Goal: Task Accomplishment & Management: Use online tool/utility

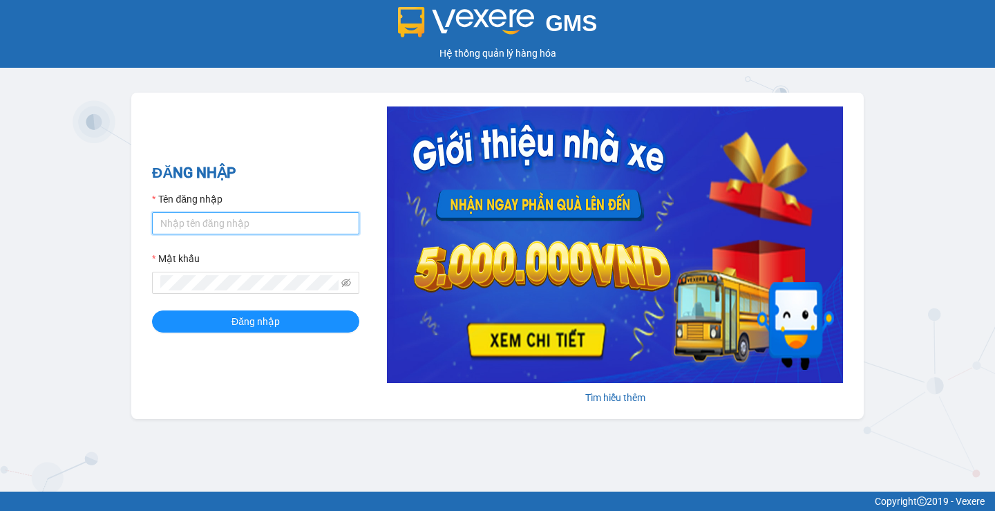
click at [264, 216] on input "Tên đăng nhập" at bounding box center [255, 223] width 207 height 22
type input "tandung.minhquoc"
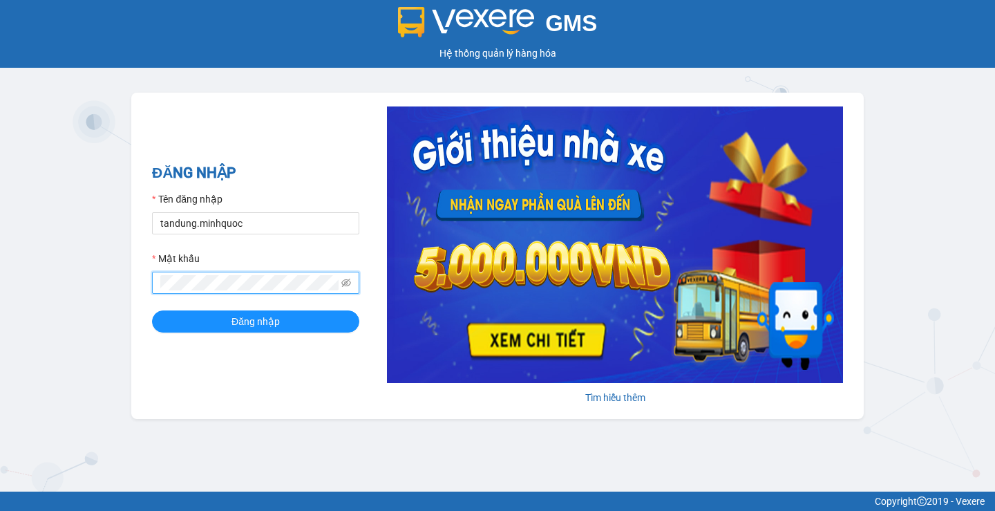
click at [152, 310] on button "Đăng nhập" at bounding box center [255, 321] width 207 height 22
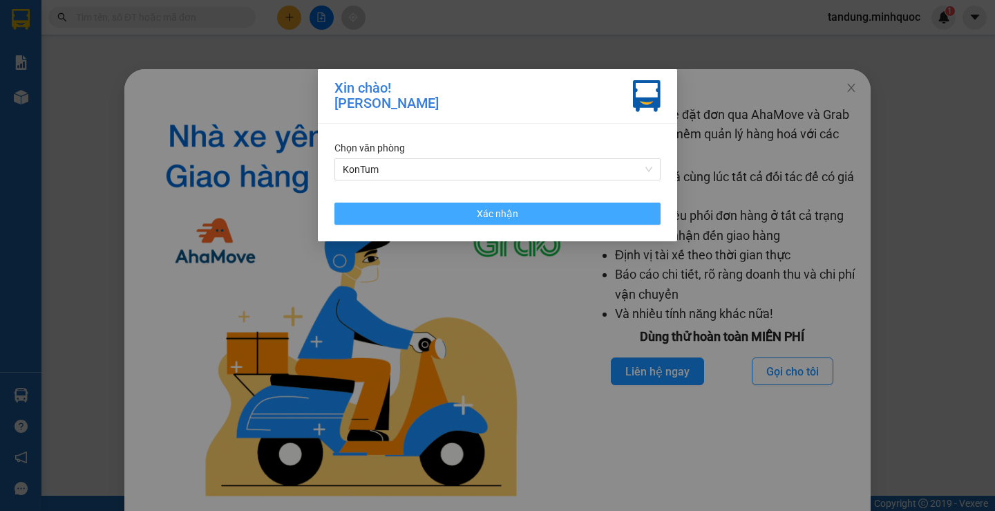
click at [505, 203] on button "Xác nhận" at bounding box center [498, 214] width 326 height 22
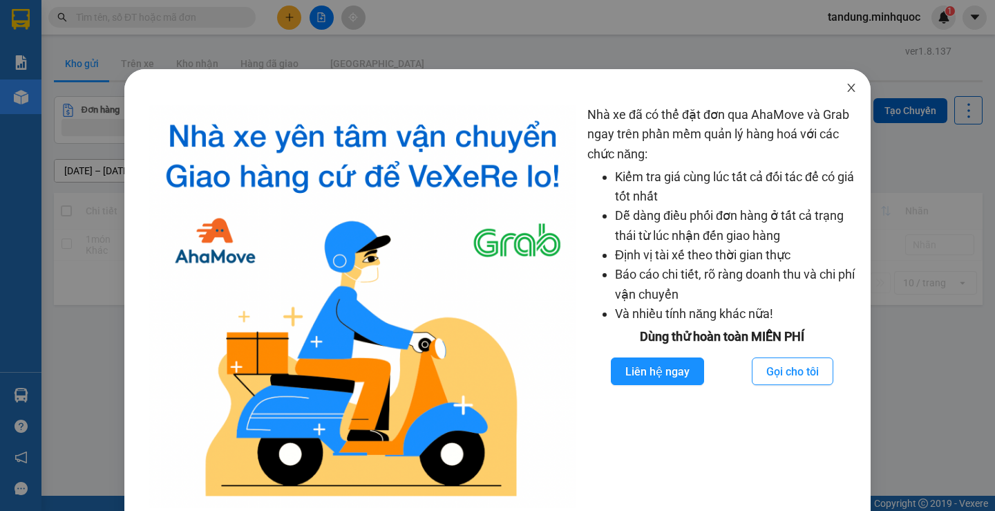
click at [847, 89] on icon "close" at bounding box center [851, 87] width 11 height 11
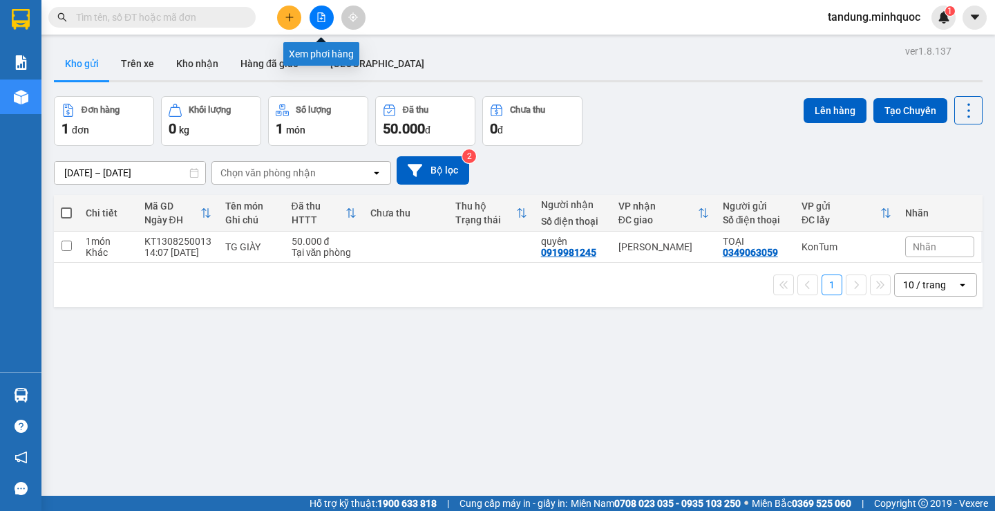
click at [321, 17] on icon "file-add" at bounding box center [322, 17] width 10 height 10
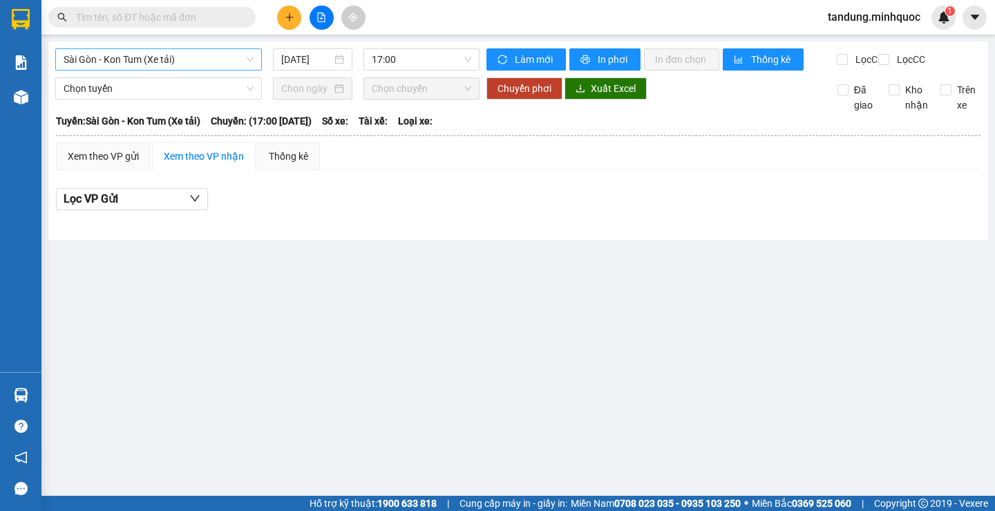
click at [224, 59] on span "Sài Gòn - Kon Tum (Xe tải)" at bounding box center [159, 59] width 190 height 21
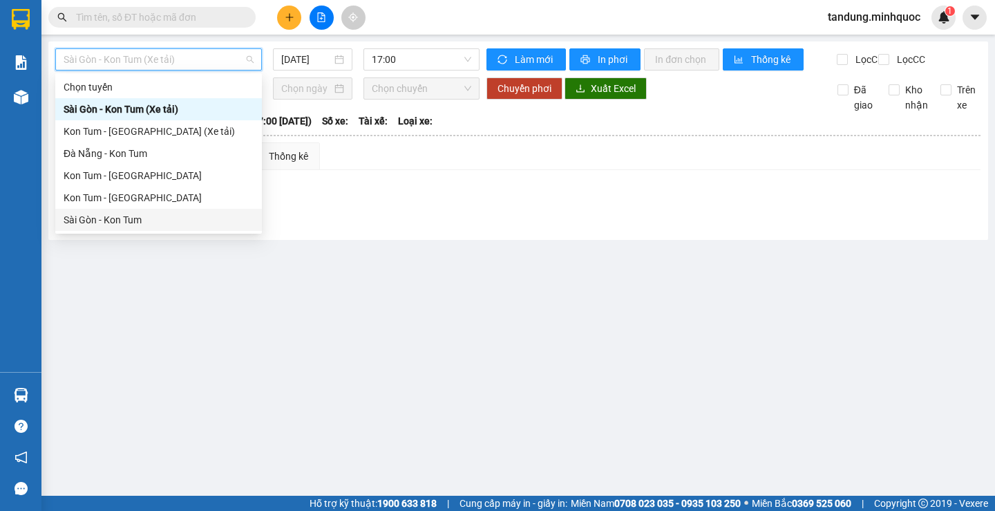
click at [138, 214] on div "Sài Gòn - Kon Tum" at bounding box center [159, 219] width 190 height 15
type input "[DATE]"
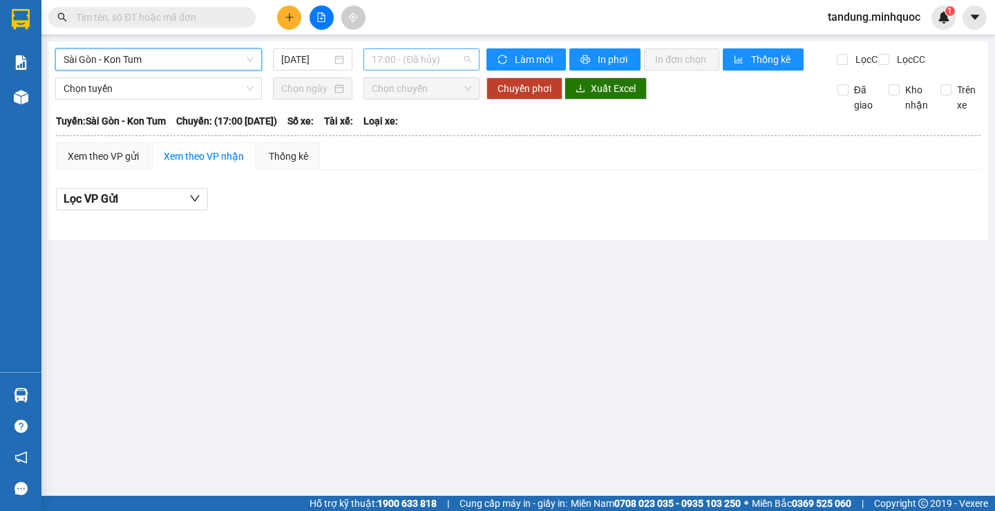
click at [422, 60] on span "17:00 - (Đã hủy)" at bounding box center [422, 59] width 100 height 21
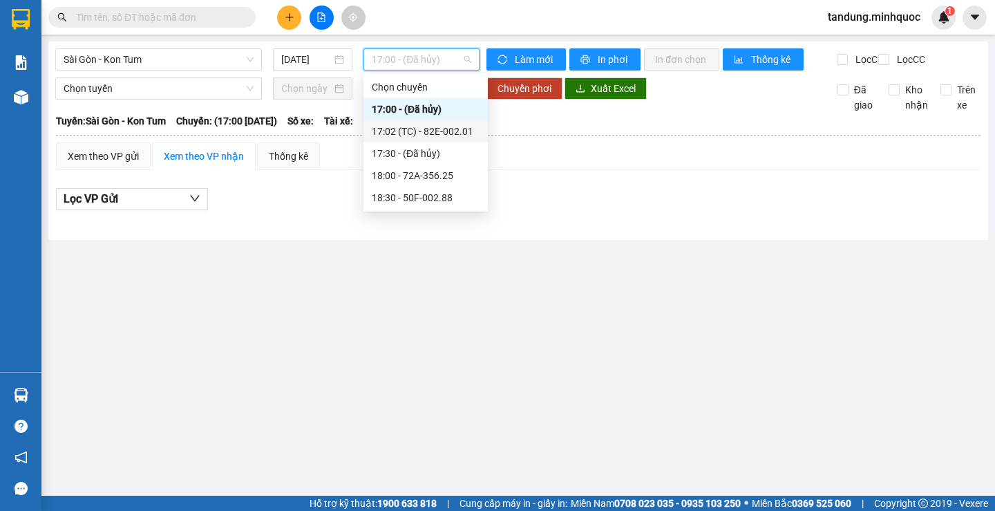
click at [452, 133] on div "17:02 (TC) - 82E-002.01" at bounding box center [426, 131] width 108 height 15
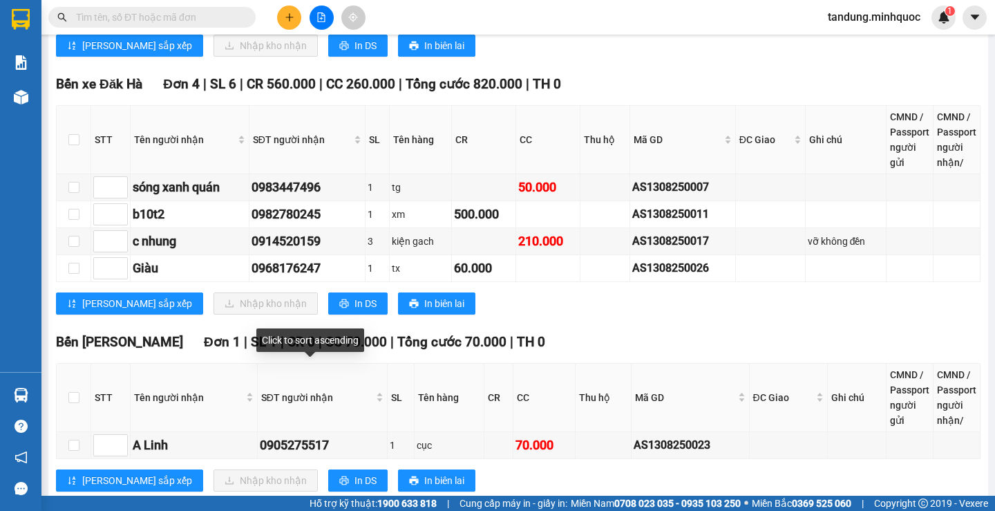
scroll to position [1244, 0]
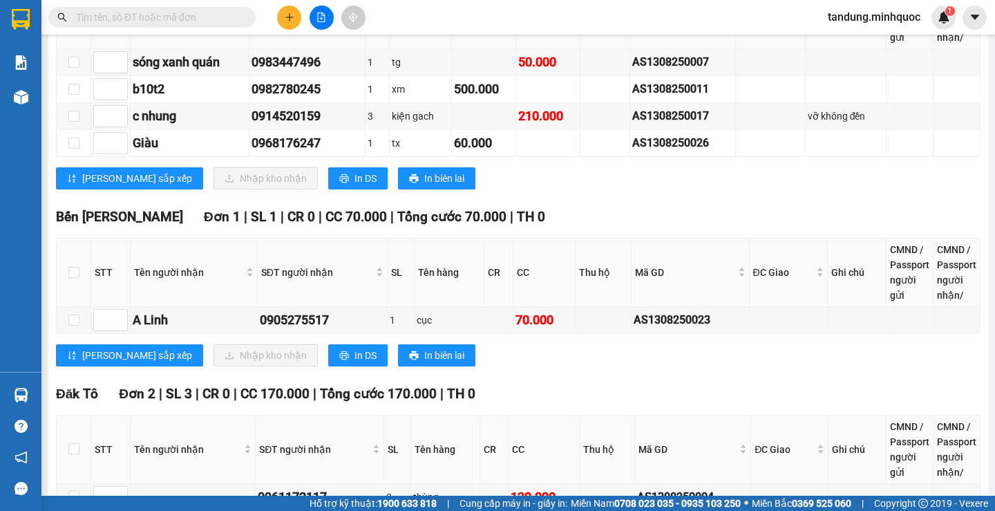
click at [307, 200] on div "Bến xe [GEOGRAPHIC_DATA] 4 | SL 6 | CR 560.000 | CC 260.000 | Tổng cước 820.000…" at bounding box center [518, 74] width 925 height 251
click at [328, 189] on button "In DS" at bounding box center [357, 178] width 59 height 22
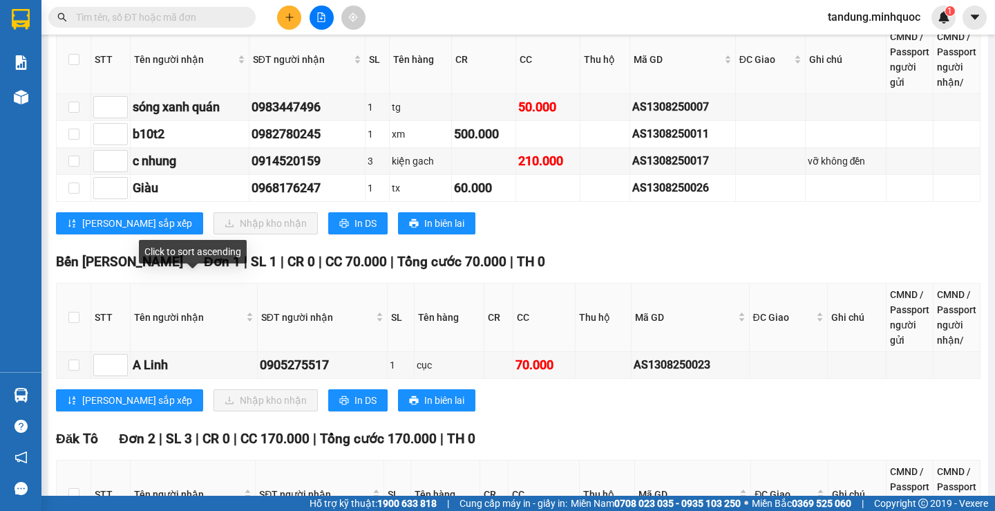
scroll to position [1175, 0]
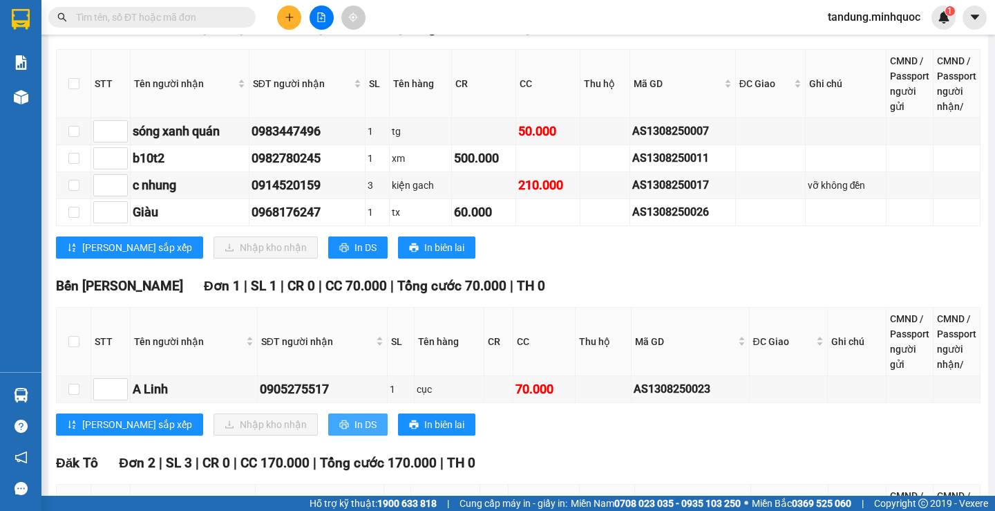
click at [355, 432] on span "In DS" at bounding box center [366, 424] width 22 height 15
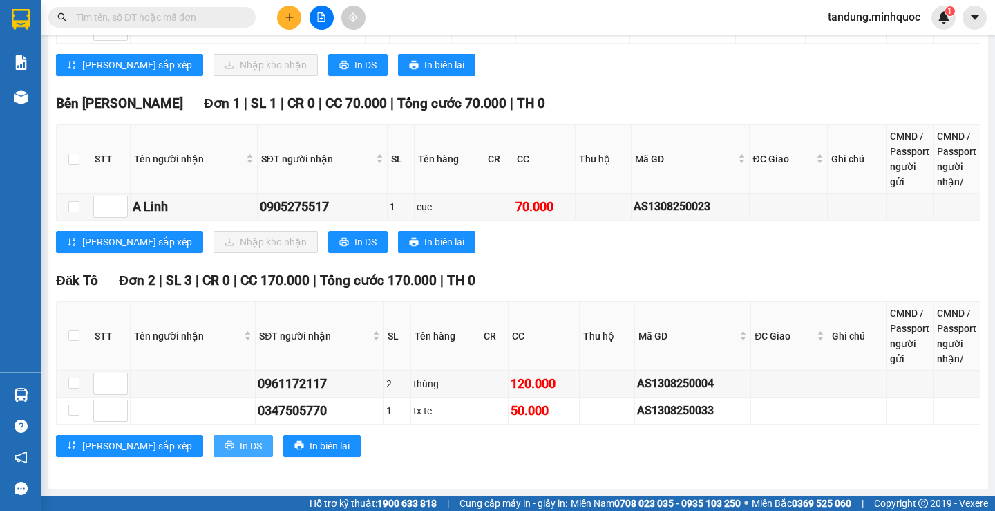
click at [240, 444] on span "In DS" at bounding box center [251, 445] width 22 height 15
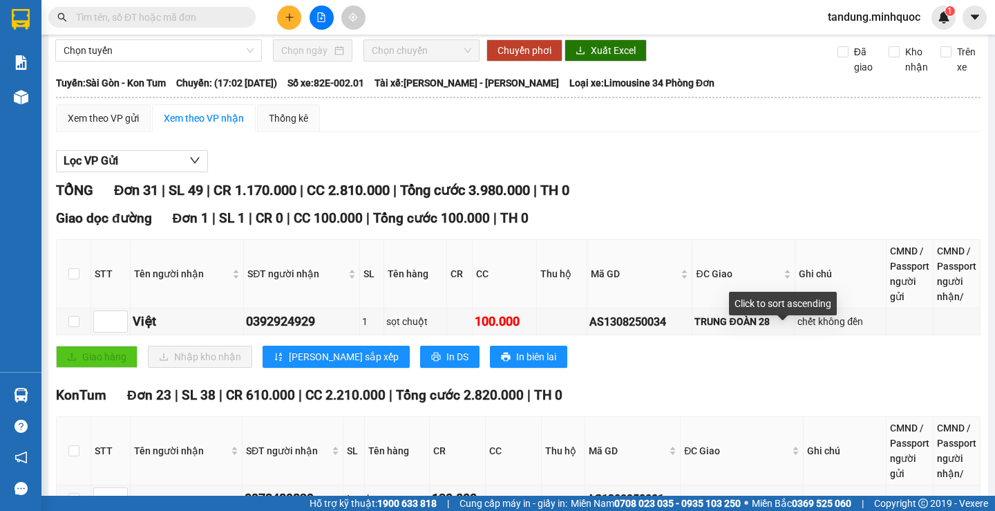
scroll to position [0, 0]
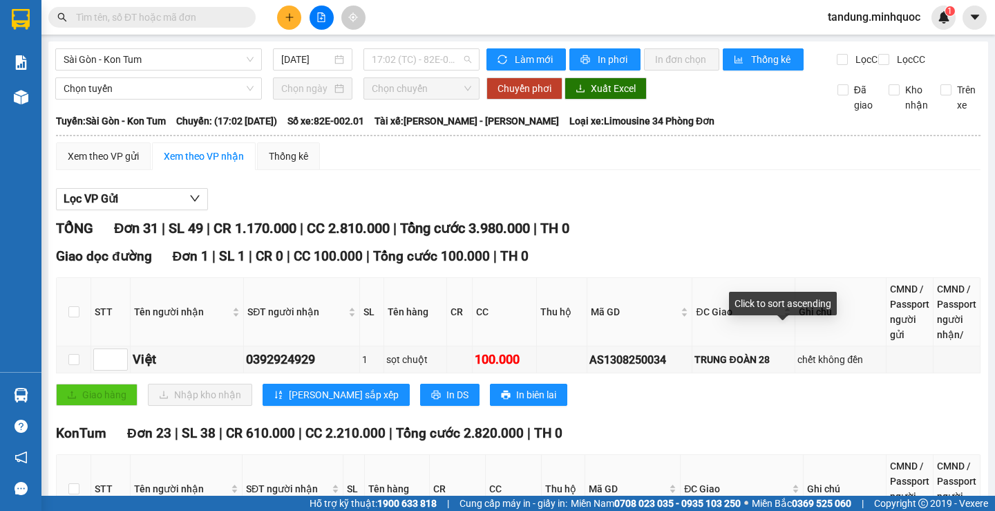
drag, startPoint x: 442, startPoint y: 59, endPoint x: 451, endPoint y: 84, distance: 25.8
click at [443, 59] on span "17:02 (TC) - 82E-002.01" at bounding box center [422, 59] width 100 height 21
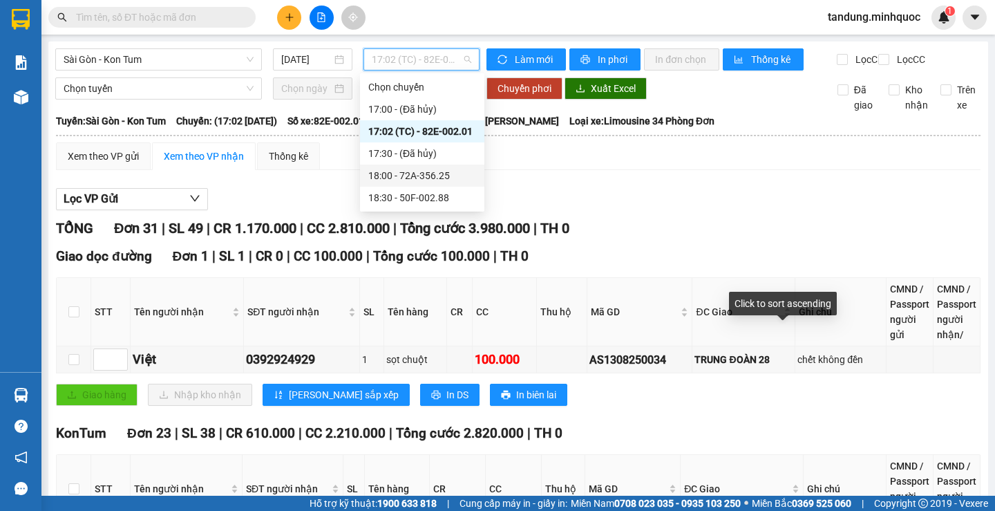
click at [443, 177] on div "18:00 - 72A-356.25" at bounding box center [422, 175] width 108 height 15
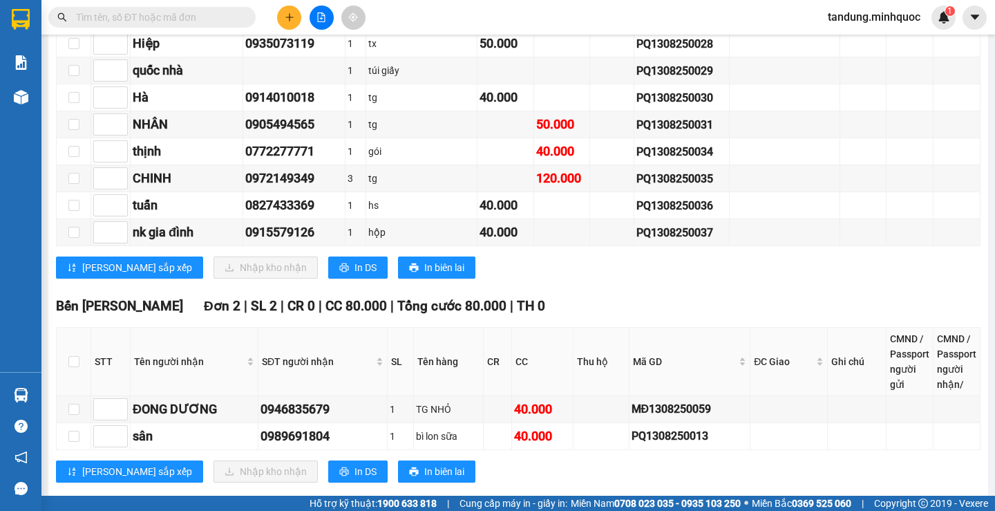
scroll to position [1866, 0]
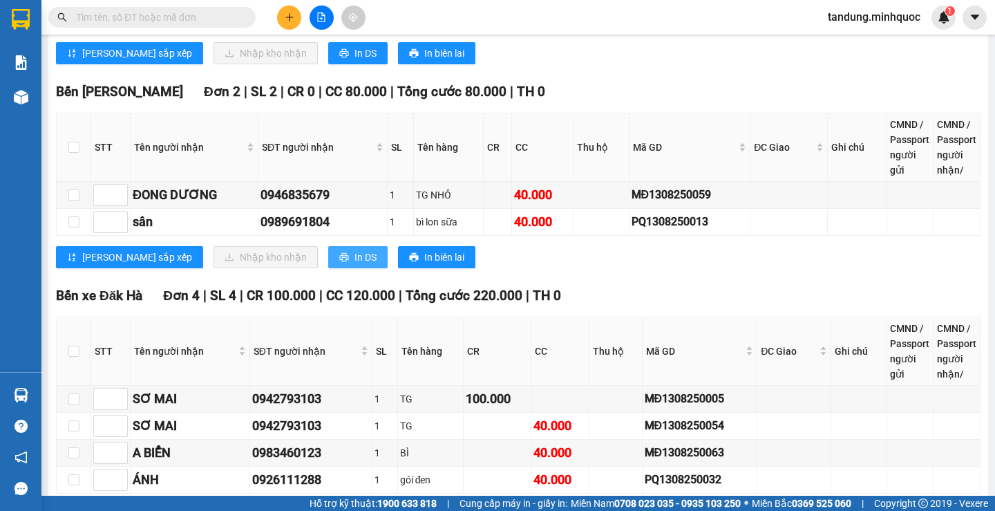
click at [355, 265] on span "In DS" at bounding box center [366, 257] width 22 height 15
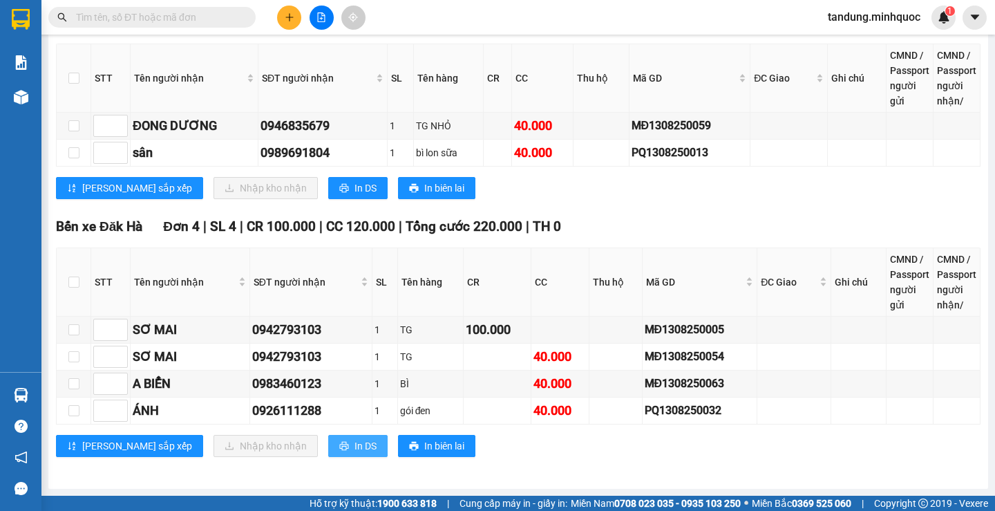
click at [355, 445] on span "In DS" at bounding box center [366, 445] width 22 height 15
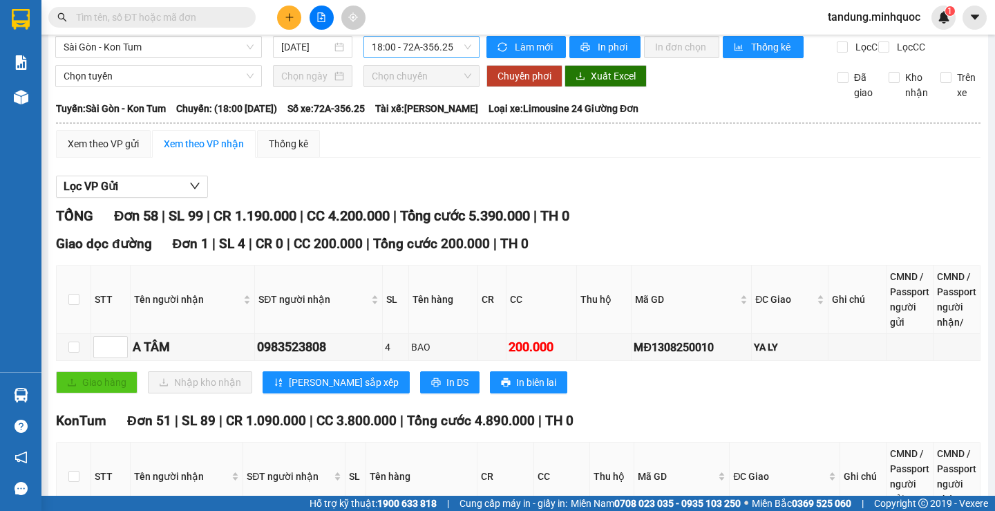
scroll to position [12, 0]
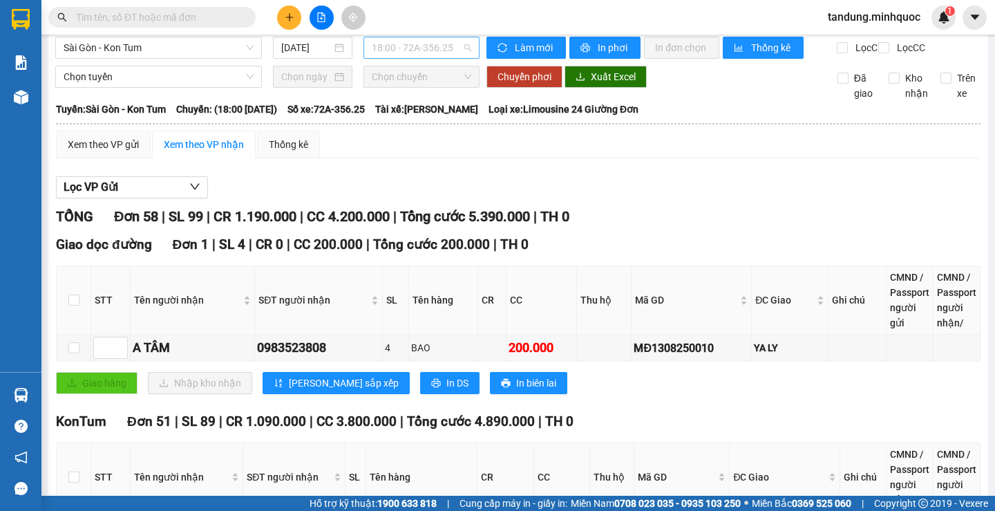
click at [440, 45] on span "18:00 - 72A-356.25" at bounding box center [422, 47] width 100 height 21
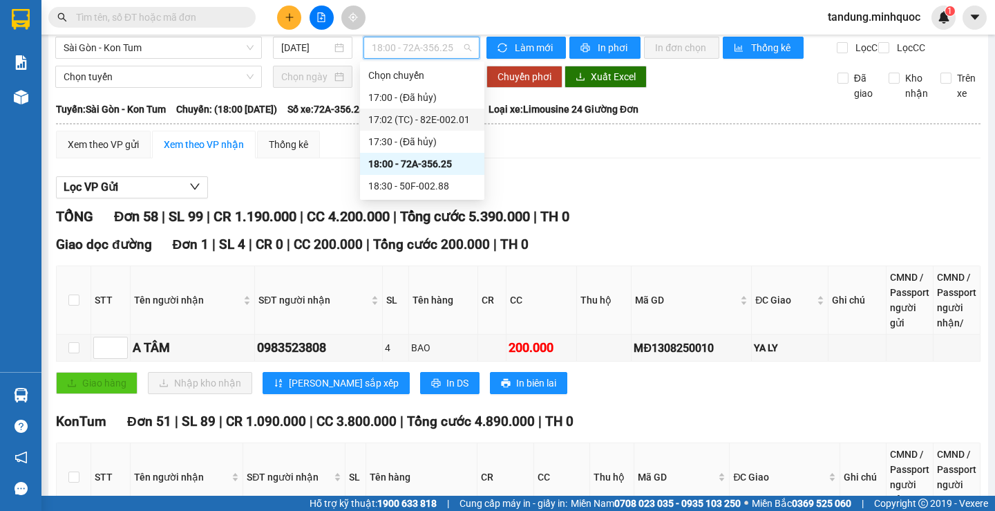
click at [432, 120] on div "17:02 (TC) - 82E-002.01" at bounding box center [422, 119] width 108 height 15
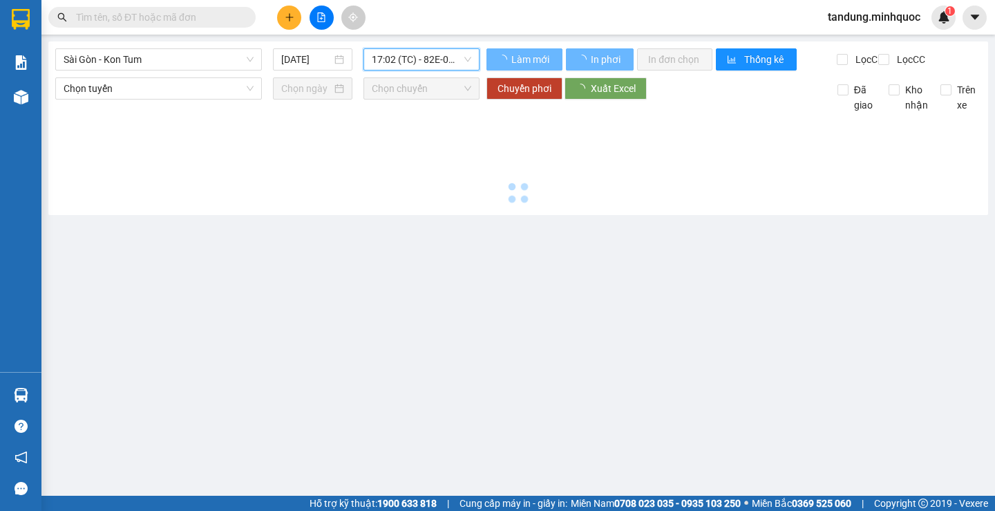
scroll to position [0, 0]
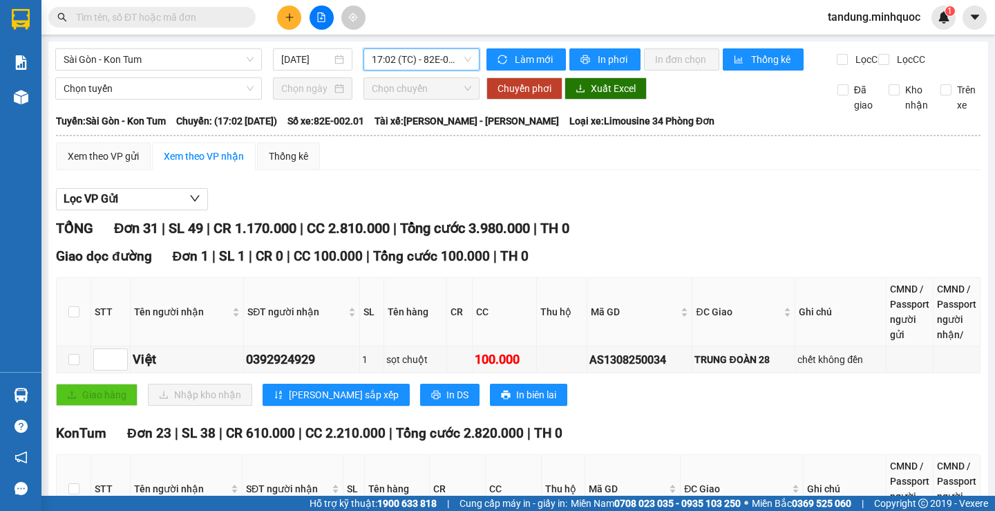
click at [446, 64] on span "17:02 (TC) - 82E-002.01" at bounding box center [422, 59] width 100 height 21
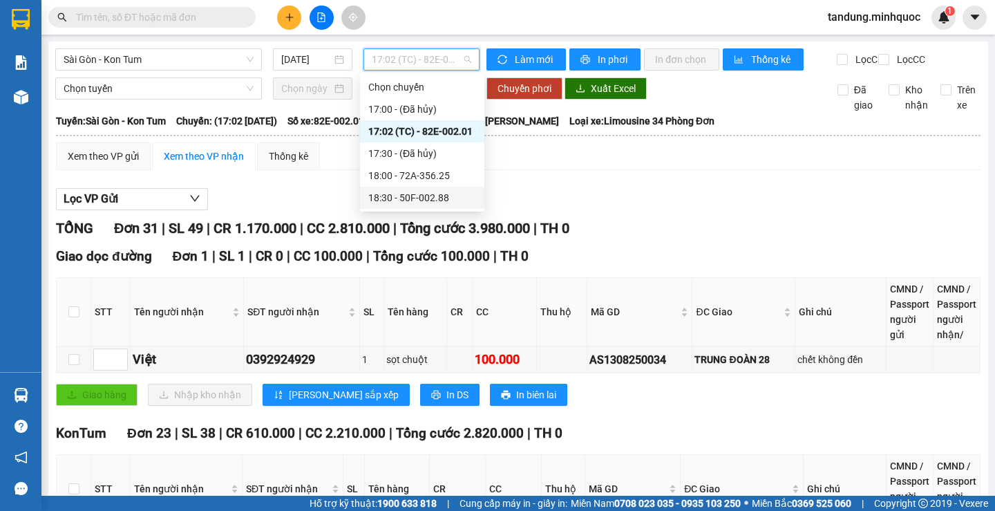
click at [449, 195] on div "18:30 - 50F-002.88" at bounding box center [422, 197] width 108 height 15
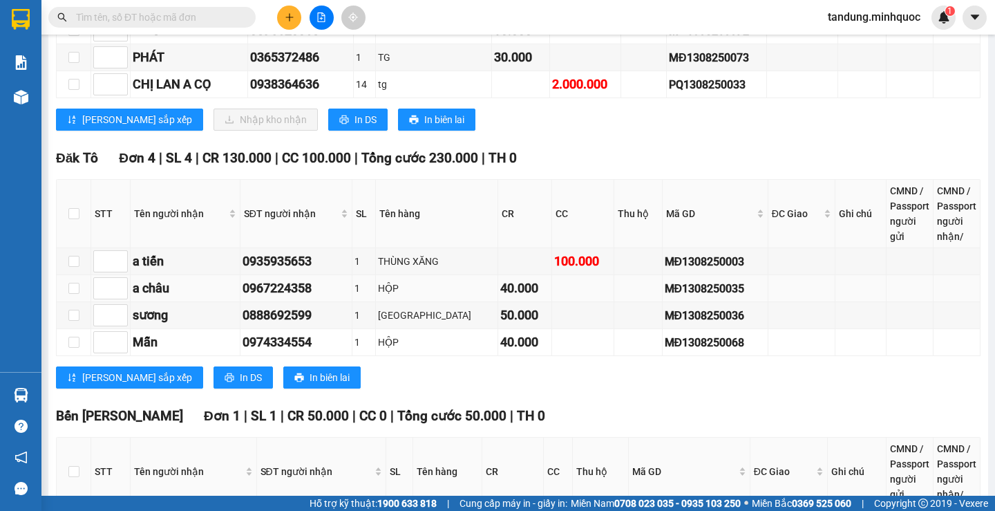
scroll to position [1382, 0]
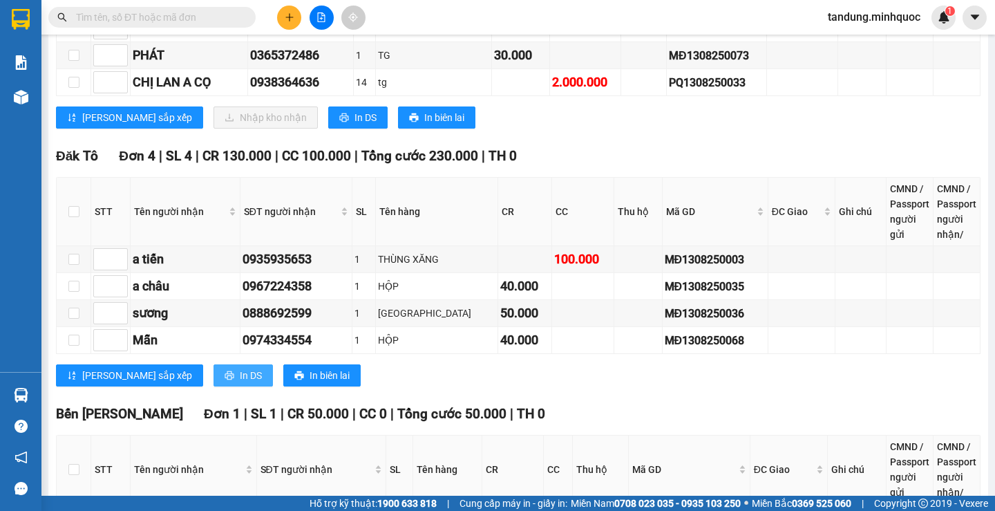
click at [240, 383] on span "In DS" at bounding box center [251, 375] width 22 height 15
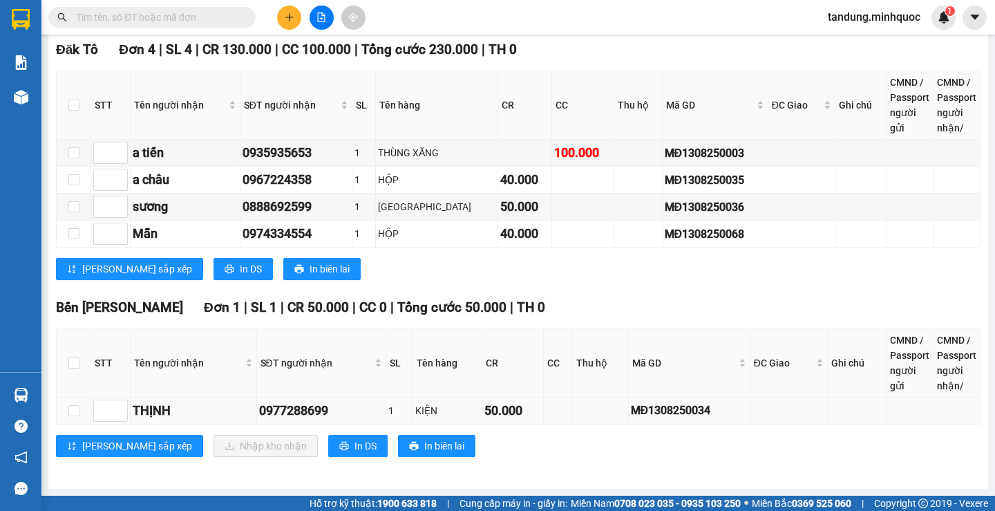
scroll to position [1500, 0]
click at [355, 440] on span "In DS" at bounding box center [366, 445] width 22 height 15
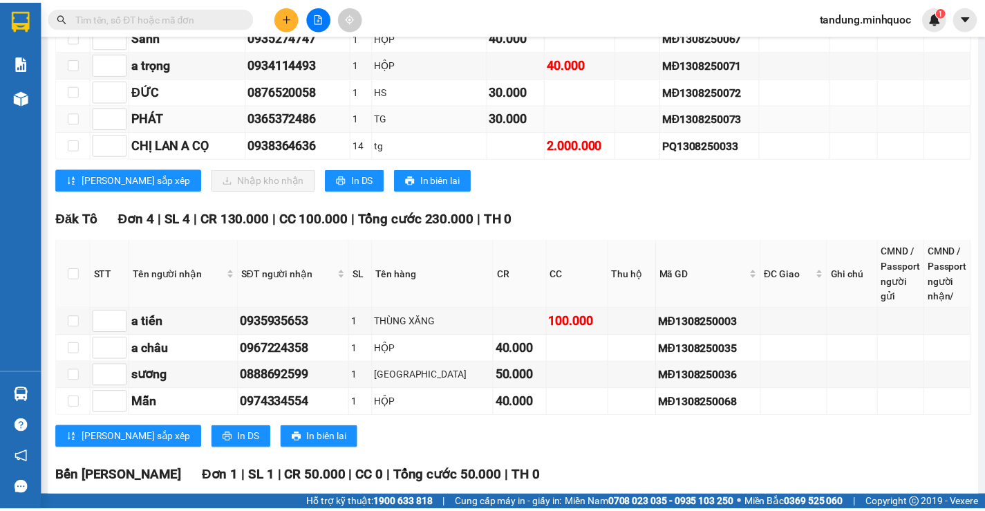
scroll to position [1224, 0]
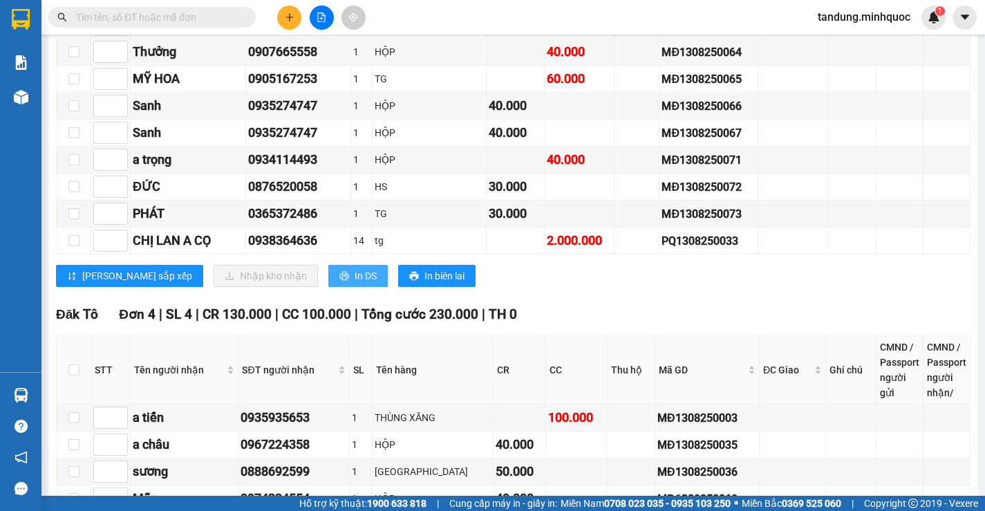
drag, startPoint x: 313, startPoint y: 285, endPoint x: 307, endPoint y: 281, distance: 7.5
click at [355, 283] on span "In DS" at bounding box center [366, 275] width 22 height 15
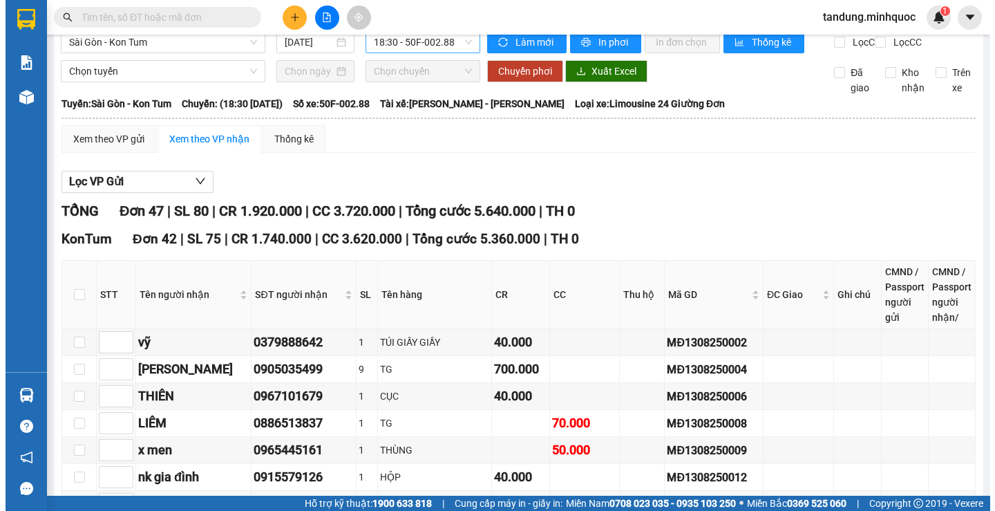
scroll to position [0, 0]
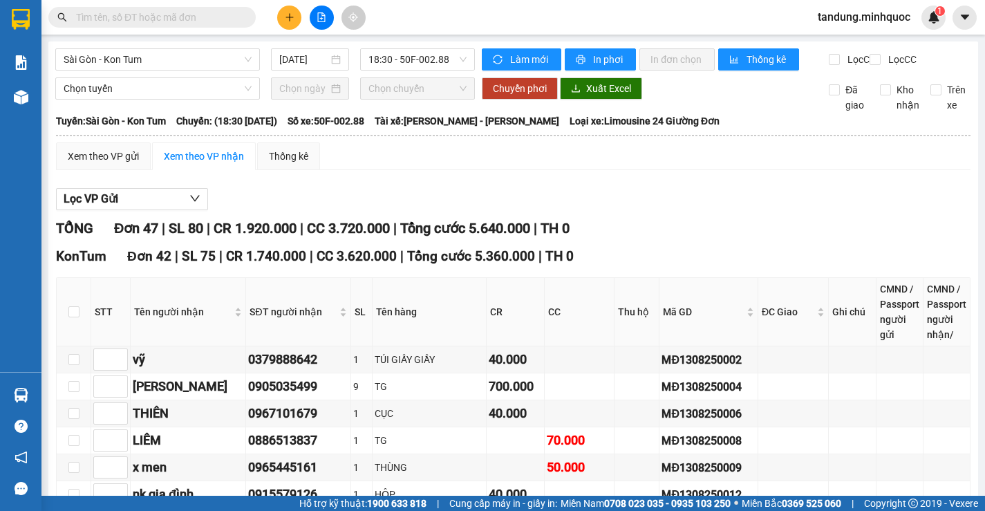
click at [440, 64] on span "18:30 - 50F-002.88" at bounding box center [417, 59] width 98 height 21
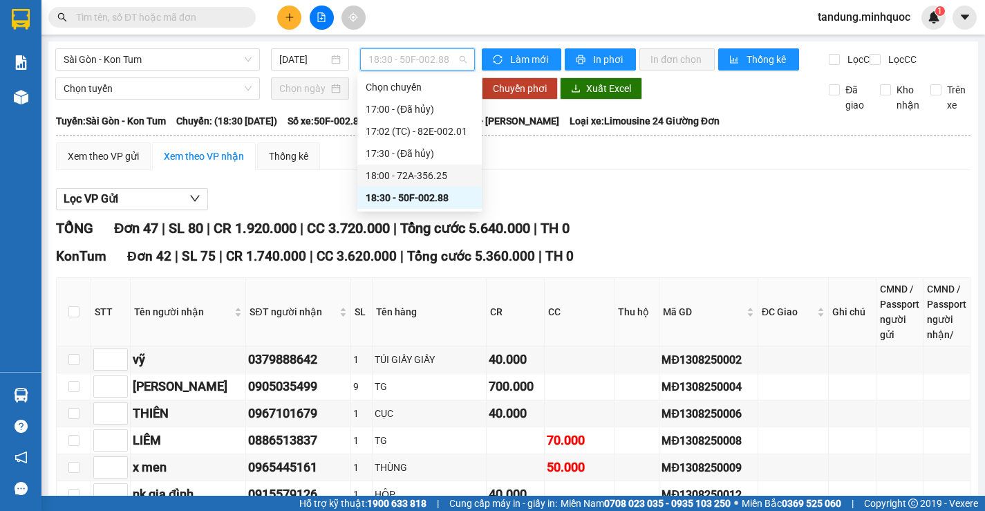
click at [440, 173] on div "18:00 - 72A-356.25" at bounding box center [420, 175] width 108 height 15
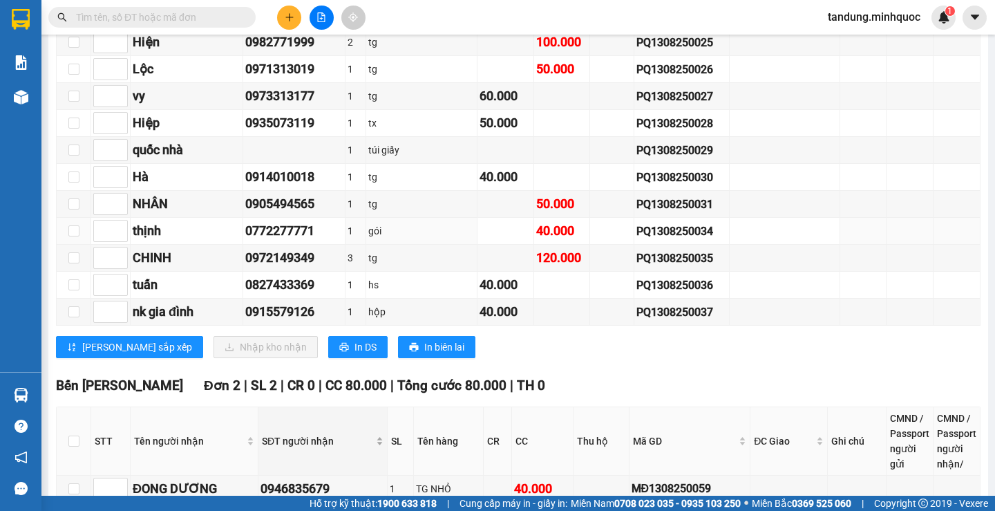
scroll to position [1659, 0]
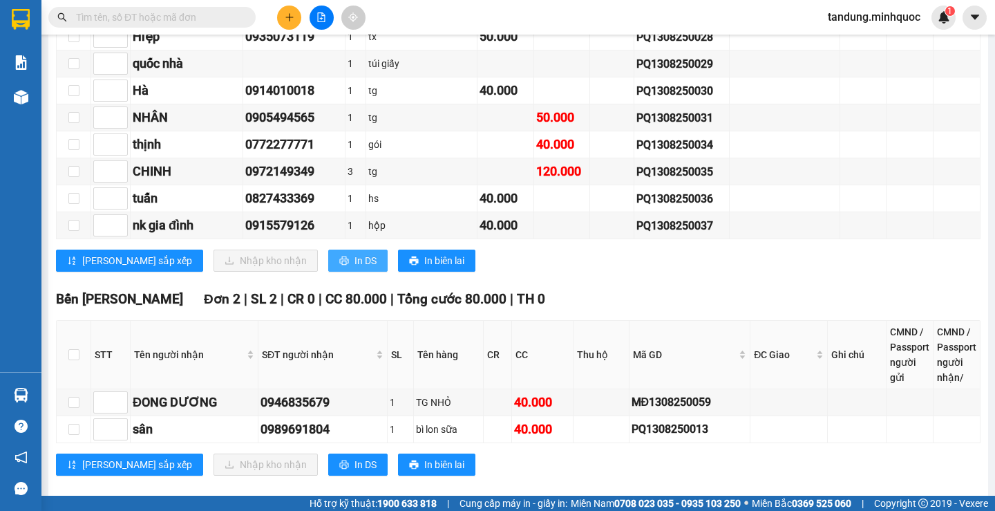
click at [355, 268] on span "In DS" at bounding box center [366, 260] width 22 height 15
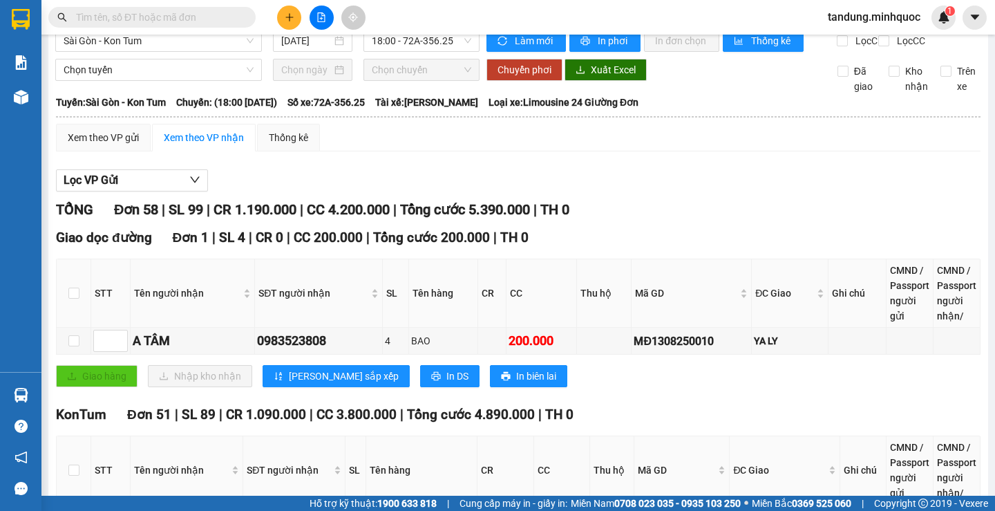
scroll to position [0, 0]
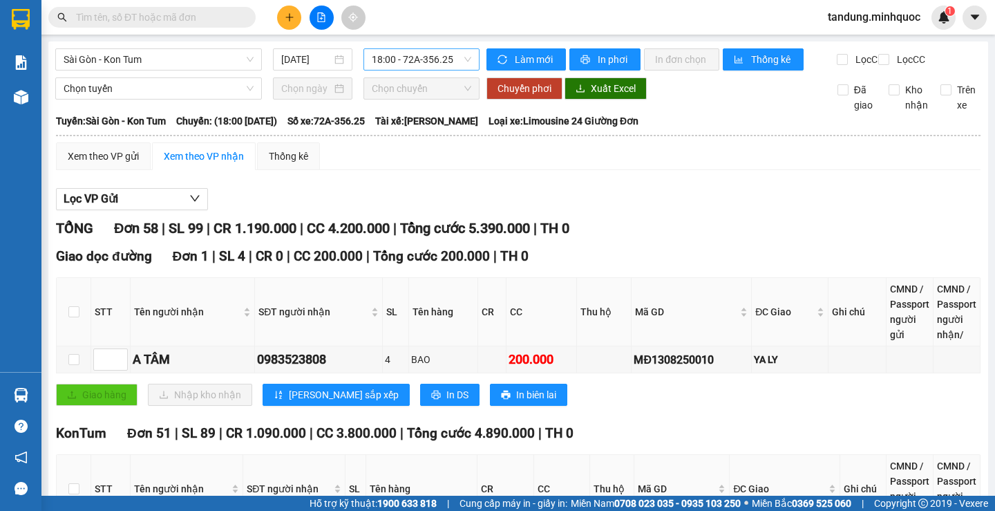
click at [438, 57] on span "18:00 - 72A-356.25" at bounding box center [422, 59] width 100 height 21
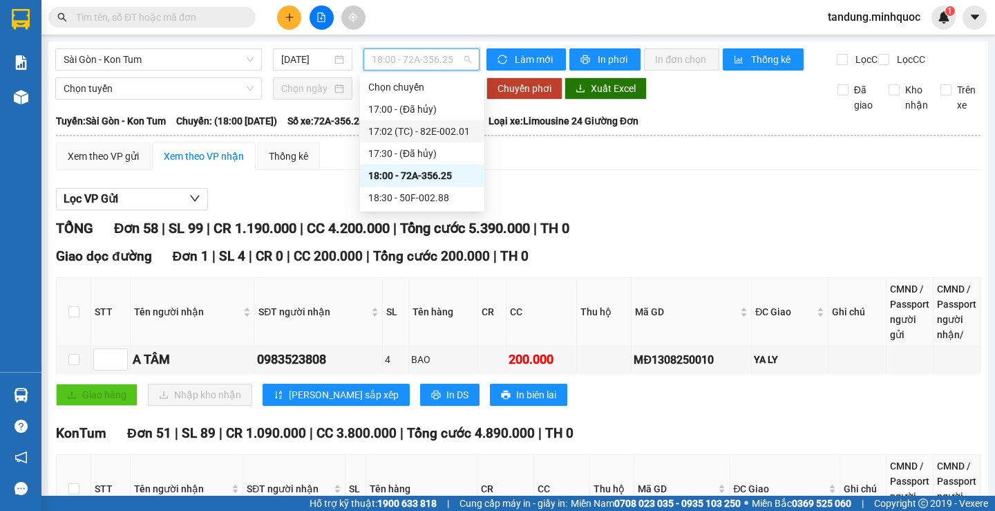
click at [444, 129] on div "17:02 (TC) - 82E-002.01" at bounding box center [422, 131] width 108 height 15
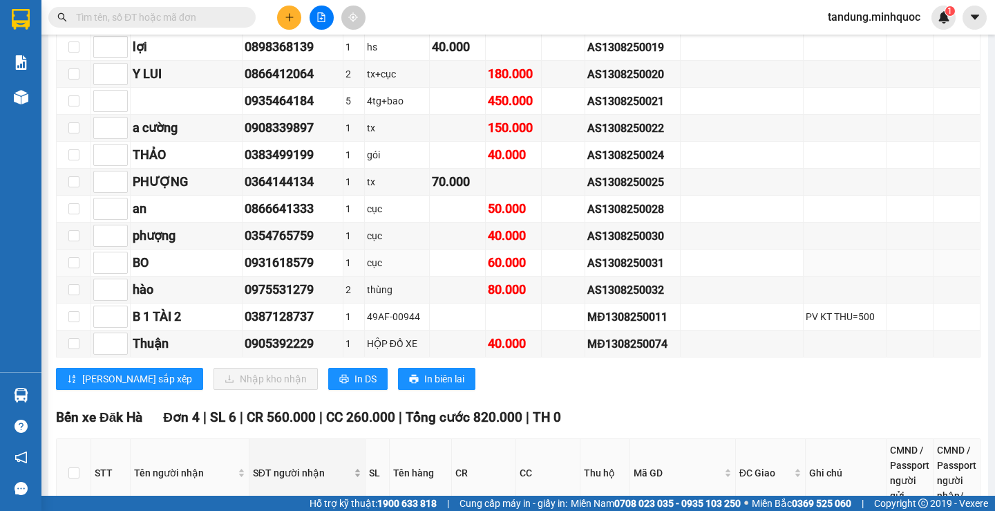
scroll to position [898, 0]
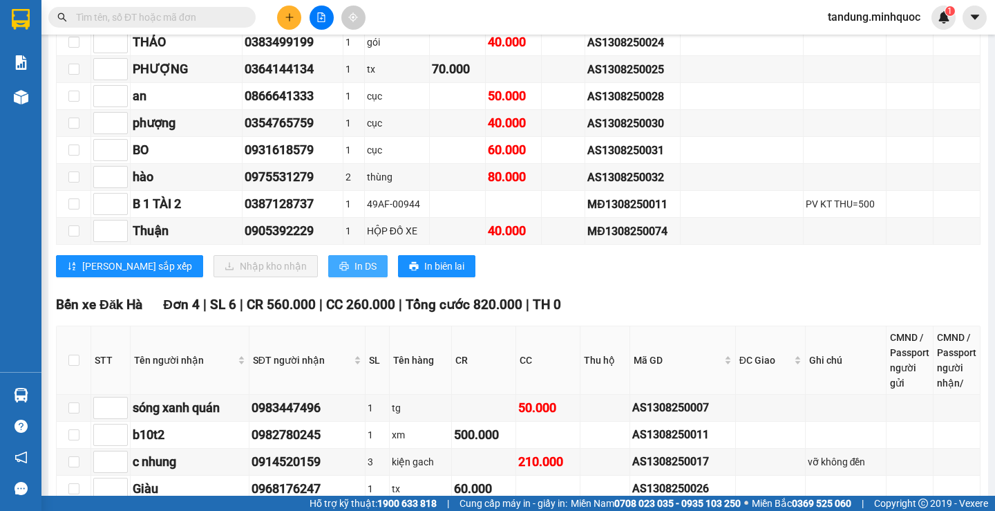
click at [355, 274] on span "In DS" at bounding box center [366, 265] width 22 height 15
click at [867, 15] on span "tandung.minhquoc" at bounding box center [874, 16] width 115 height 17
click at [883, 41] on span "Đăng xuất" at bounding box center [879, 42] width 87 height 15
